Goal: Task Accomplishment & Management: Use online tool/utility

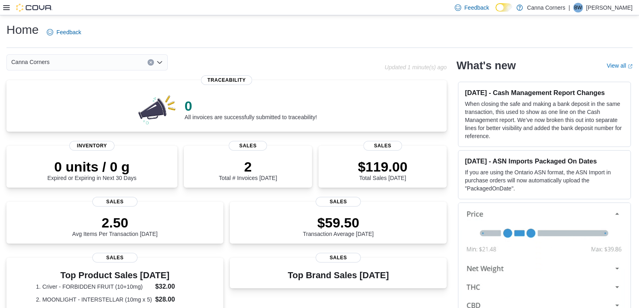
click at [161, 65] on icon "Open list of options" at bounding box center [159, 62] width 6 height 6
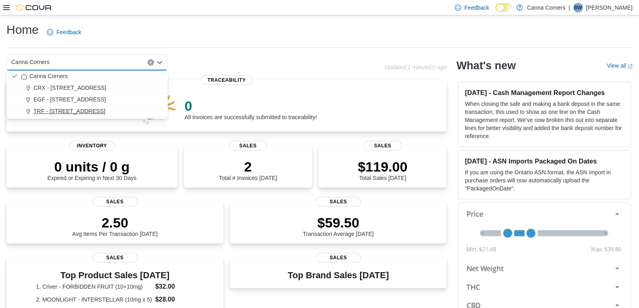
click at [130, 113] on div "TRF - [STREET_ADDRESS]" at bounding box center [92, 111] width 142 height 8
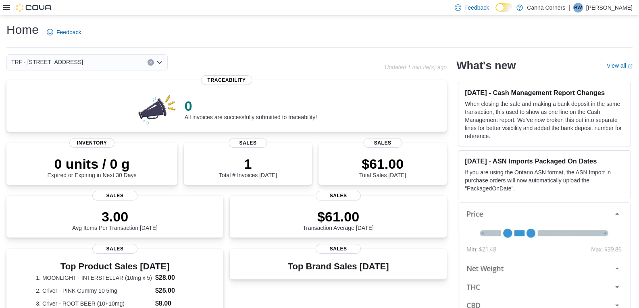
click at [157, 63] on icon "Open list of options" at bounding box center [159, 62] width 6 height 6
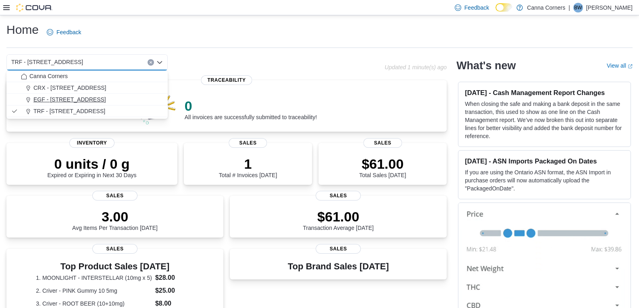
click at [135, 100] on div "EGF - [STREET_ADDRESS]" at bounding box center [92, 100] width 142 height 8
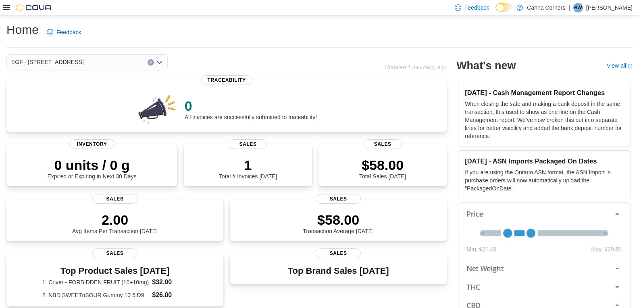
click at [160, 63] on icon "Open list of options" at bounding box center [159, 62] width 5 height 2
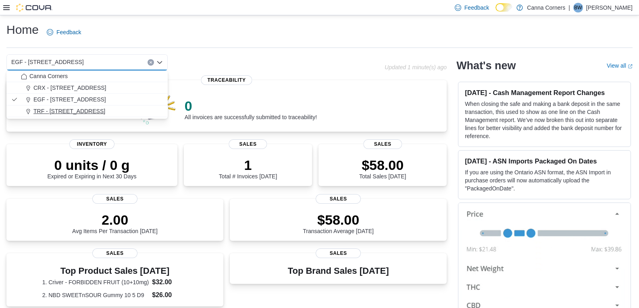
click at [124, 108] on div "TRF - [STREET_ADDRESS]" at bounding box center [92, 111] width 142 height 8
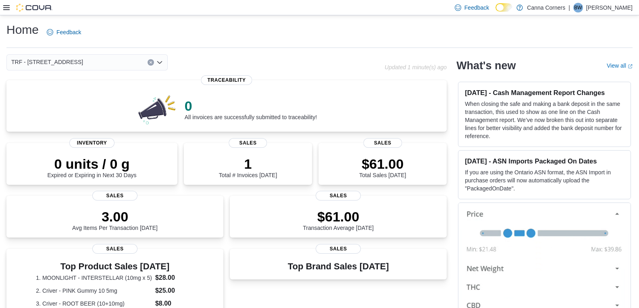
click at [156, 62] on div "TRF - [STREET_ADDRESS] Selected. TRF - [STREET_ADDRESS] Press Backspace to dele…" at bounding box center [86, 62] width 161 height 16
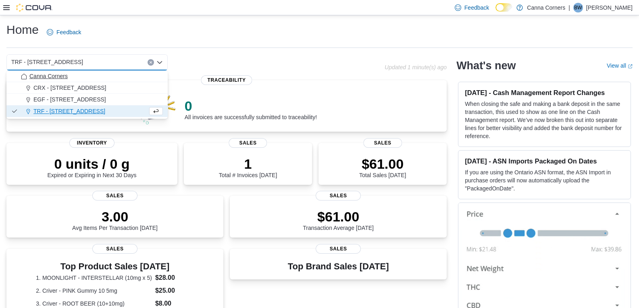
click at [130, 82] on button "Canna Corners" at bounding box center [86, 77] width 161 height 12
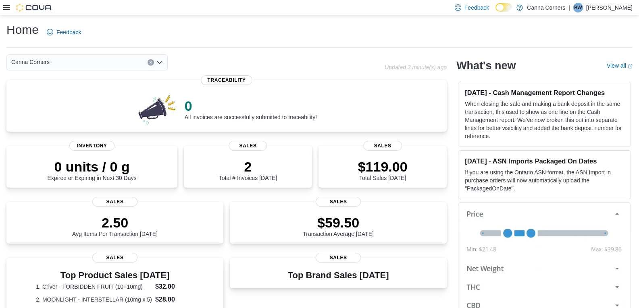
click at [4, 10] on icon at bounding box center [6, 7] width 6 height 5
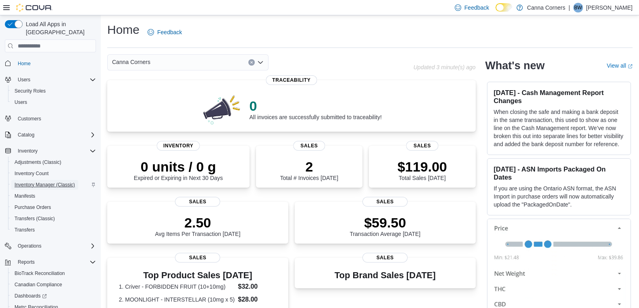
click at [39, 180] on span "Inventory Manager (Classic)" at bounding box center [45, 185] width 60 height 10
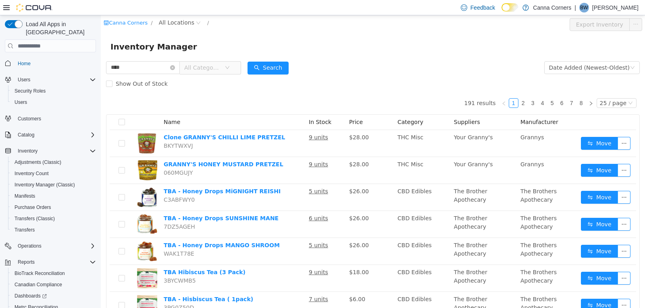
type input "****"
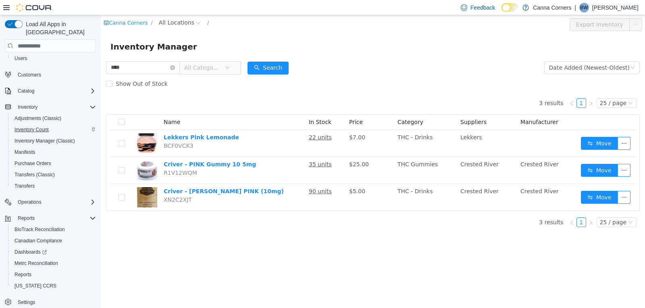
scroll to position [45, 0]
click at [20, 271] on span "Reports" at bounding box center [23, 274] width 17 height 6
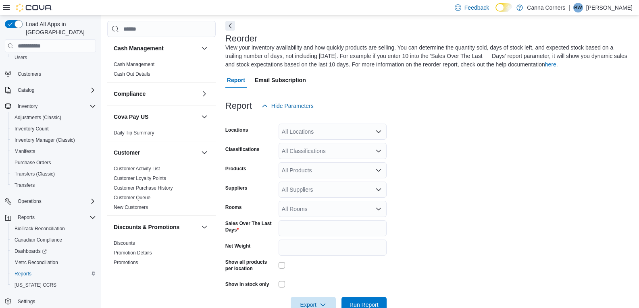
scroll to position [35, 0]
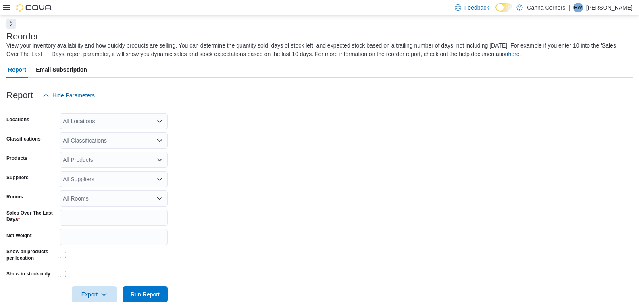
click at [160, 121] on icon "Open list of options" at bounding box center [159, 121] width 6 height 6
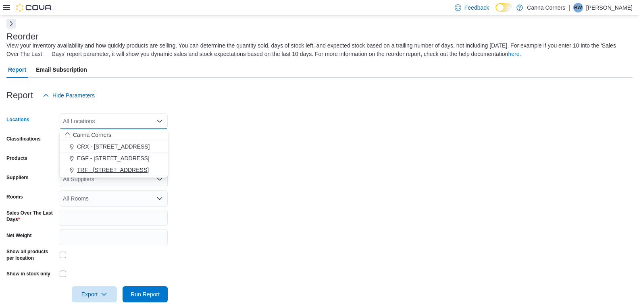
click at [143, 168] on div "TRF - [STREET_ADDRESS]" at bounding box center [114, 170] width 98 height 8
click at [217, 136] on form "Locations TRF - [STREET_ADDRESS] Combo box. Selected. TRF - [STREET_ADDRESS] Pr…" at bounding box center [319, 203] width 626 height 199
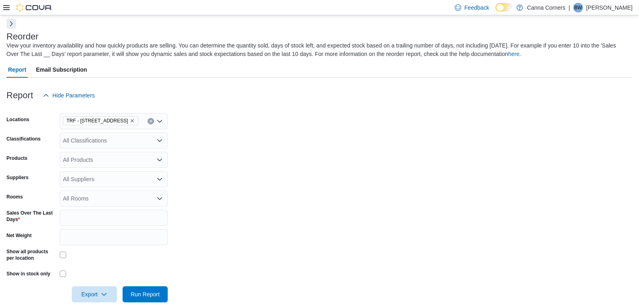
click at [160, 158] on icon "Open list of options" at bounding box center [159, 160] width 6 height 6
click at [156, 158] on icon "Close list of options" at bounding box center [159, 160] width 6 height 6
click at [160, 159] on icon "Open list of options" at bounding box center [159, 160] width 6 height 6
click at [234, 165] on form "Locations TRF - [STREET_ADDRESS] Classifications All Classifications Products A…" at bounding box center [319, 203] width 626 height 199
click at [158, 177] on icon "Open list of options" at bounding box center [159, 179] width 6 height 6
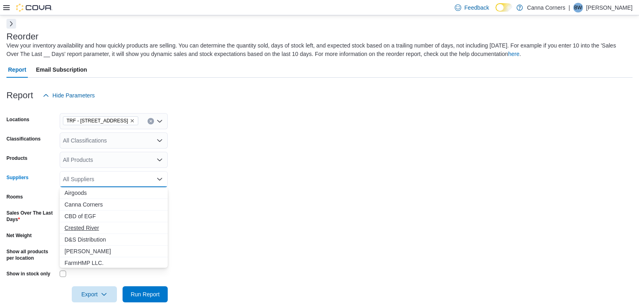
click at [122, 228] on span "Crested River" at bounding box center [114, 228] width 98 height 8
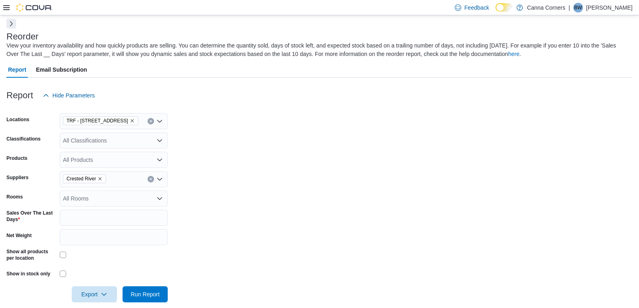
click at [289, 195] on form "Locations TRF - [STREET_ADDRESS] Classifications All Classifications Products A…" at bounding box center [319, 203] width 626 height 199
click at [150, 221] on input "*" at bounding box center [114, 218] width 108 height 16
type input "**"
click at [132, 290] on span "Run Report" at bounding box center [144, 294] width 35 height 16
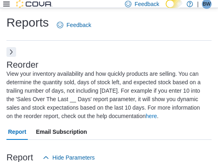
click at [7, 5] on icon at bounding box center [6, 4] width 6 height 6
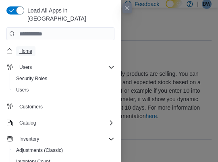
click at [29, 47] on span "Home" at bounding box center [25, 51] width 13 height 10
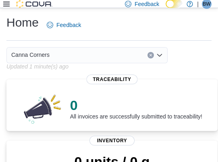
click at [164, 55] on div "Canna Corners" at bounding box center [86, 55] width 161 height 16
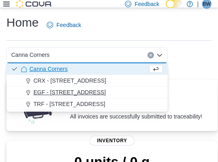
click at [111, 93] on div "EGF - [STREET_ADDRESS]" at bounding box center [92, 92] width 142 height 8
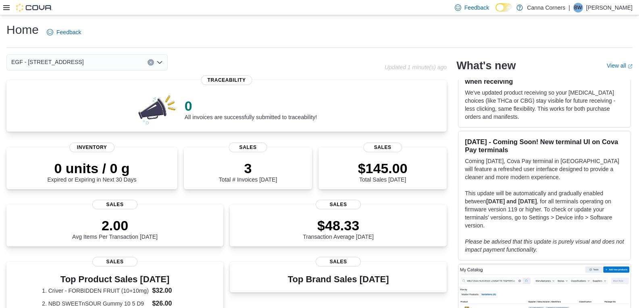
click at [158, 58] on div "EGF - [STREET_ADDRESS]" at bounding box center [86, 62] width 161 height 16
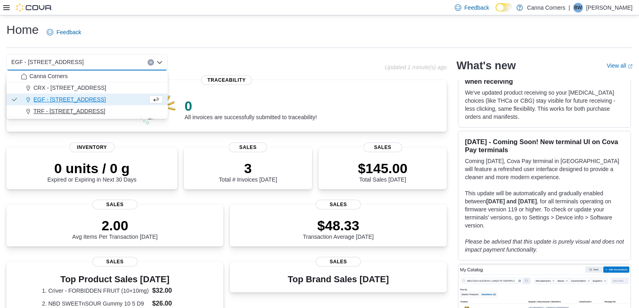
click at [107, 112] on div "TRF - [STREET_ADDRESS]" at bounding box center [92, 111] width 142 height 8
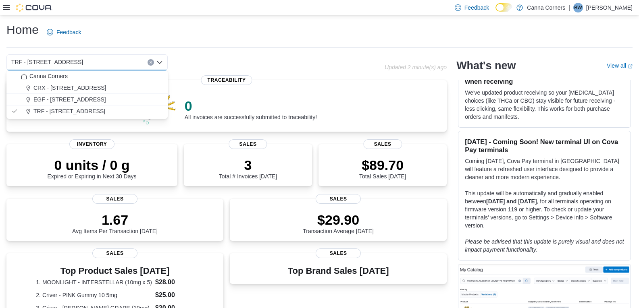
scroll to position [439, 0]
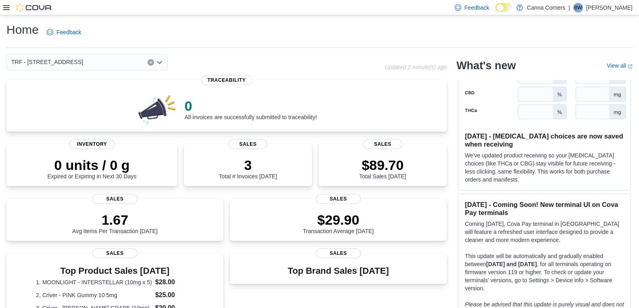
click at [165, 66] on div "TRF - [STREET_ADDRESS]" at bounding box center [86, 62] width 161 height 16
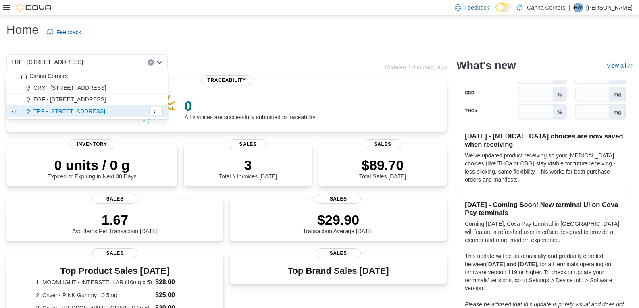
click at [105, 100] on div "EGF - [STREET_ADDRESS]" at bounding box center [92, 100] width 142 height 8
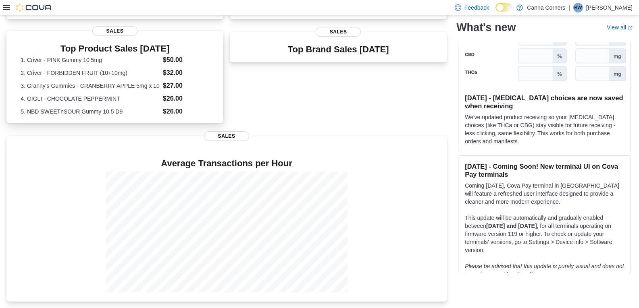
scroll to position [0, 0]
